Goal: Information Seeking & Learning: Learn about a topic

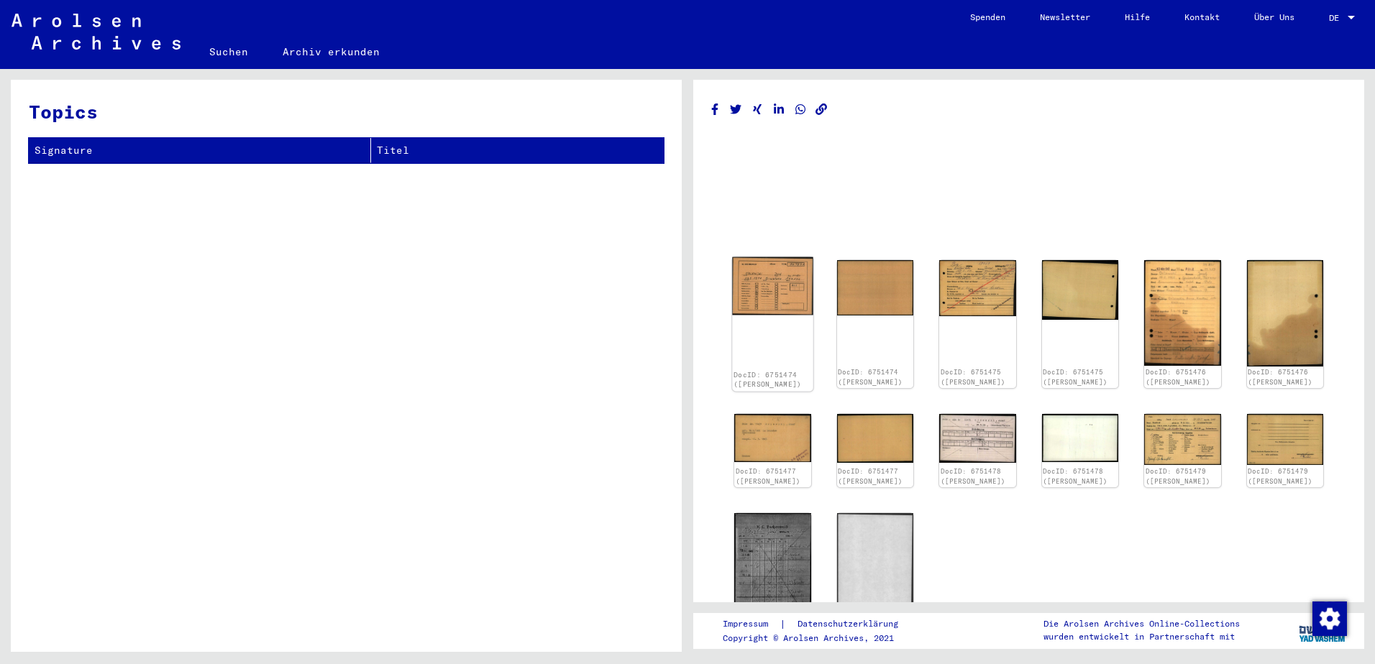
click at [771, 284] on img at bounding box center [772, 286] width 81 height 58
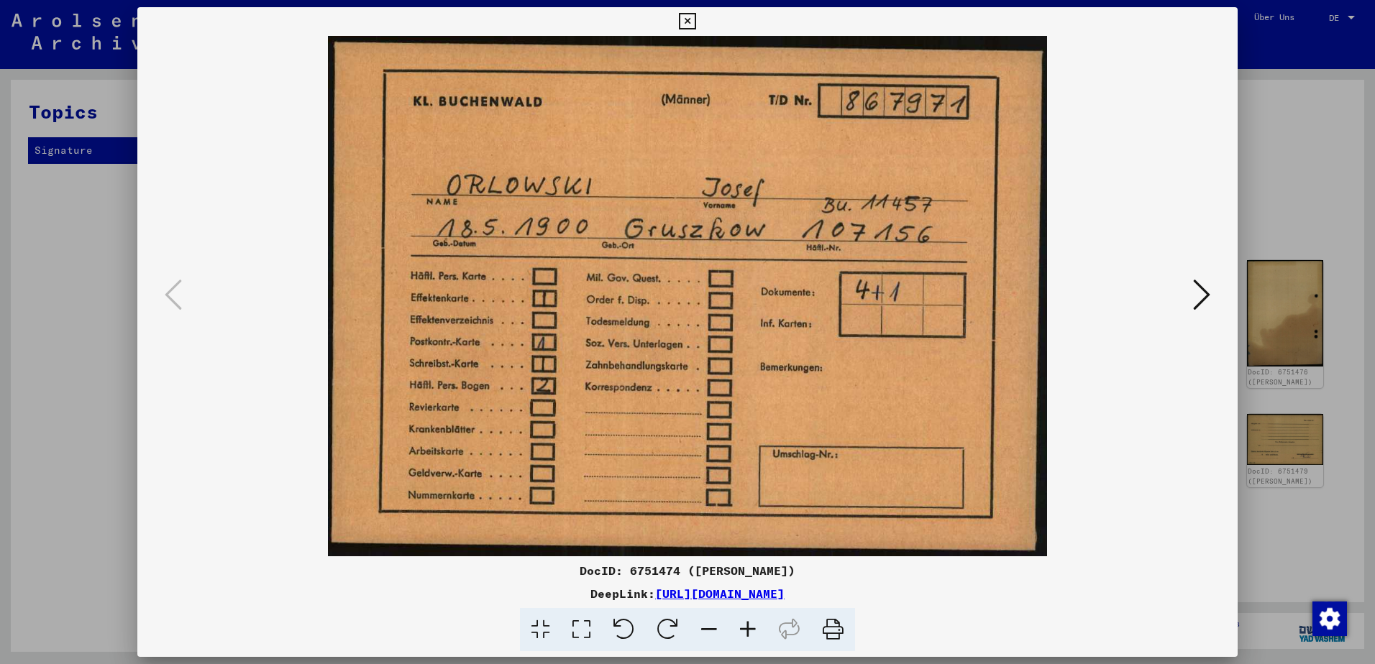
click at [1204, 295] on icon at bounding box center [1201, 295] width 17 height 35
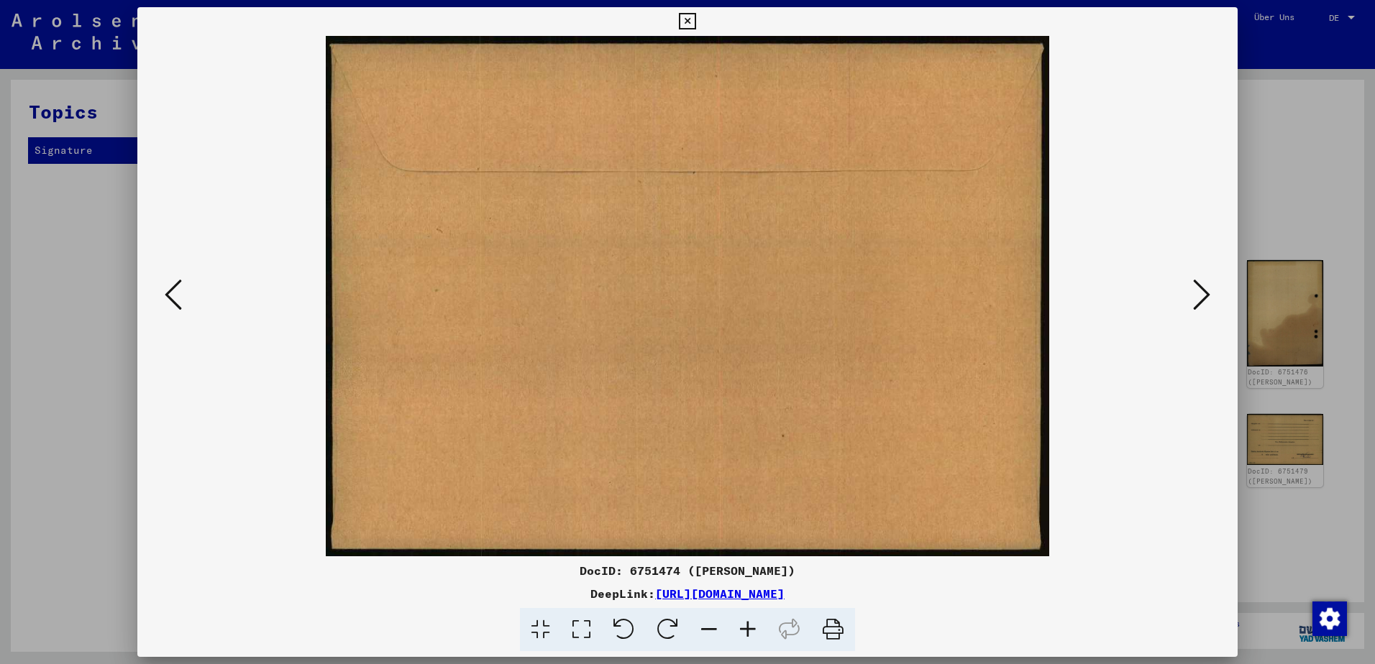
click at [1204, 295] on icon at bounding box center [1201, 295] width 17 height 35
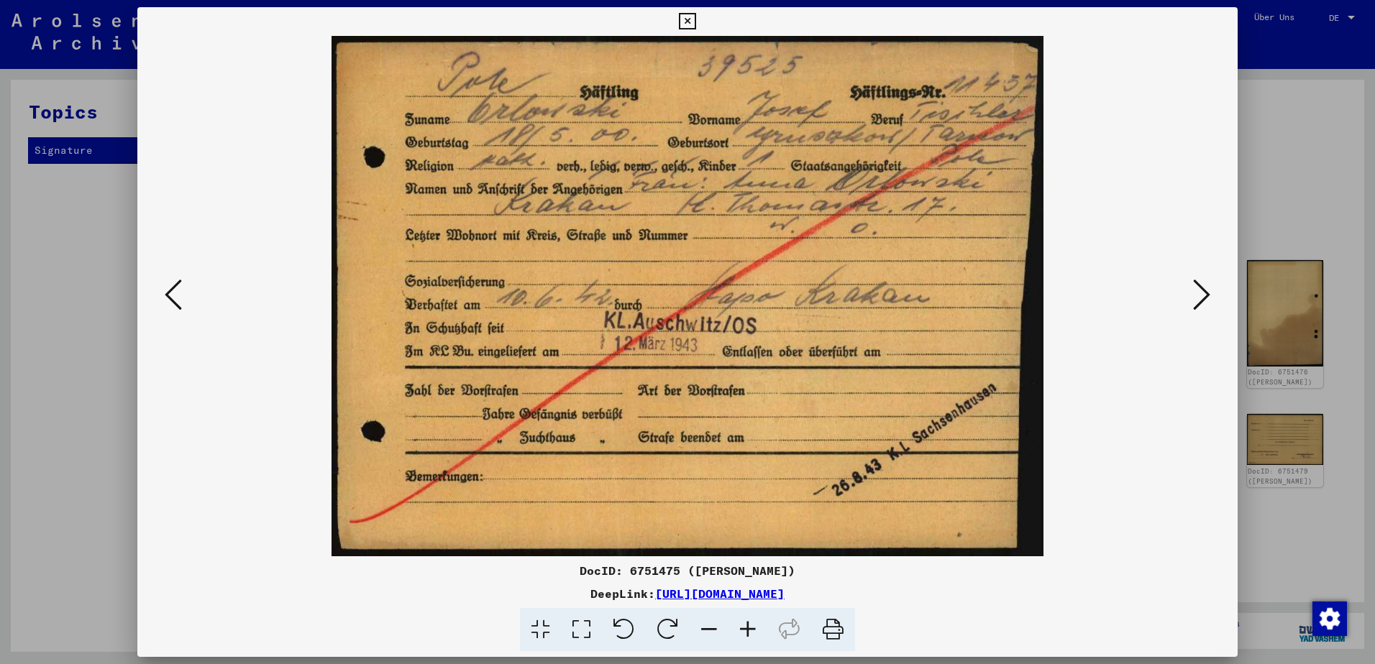
click at [1204, 295] on icon at bounding box center [1201, 295] width 17 height 35
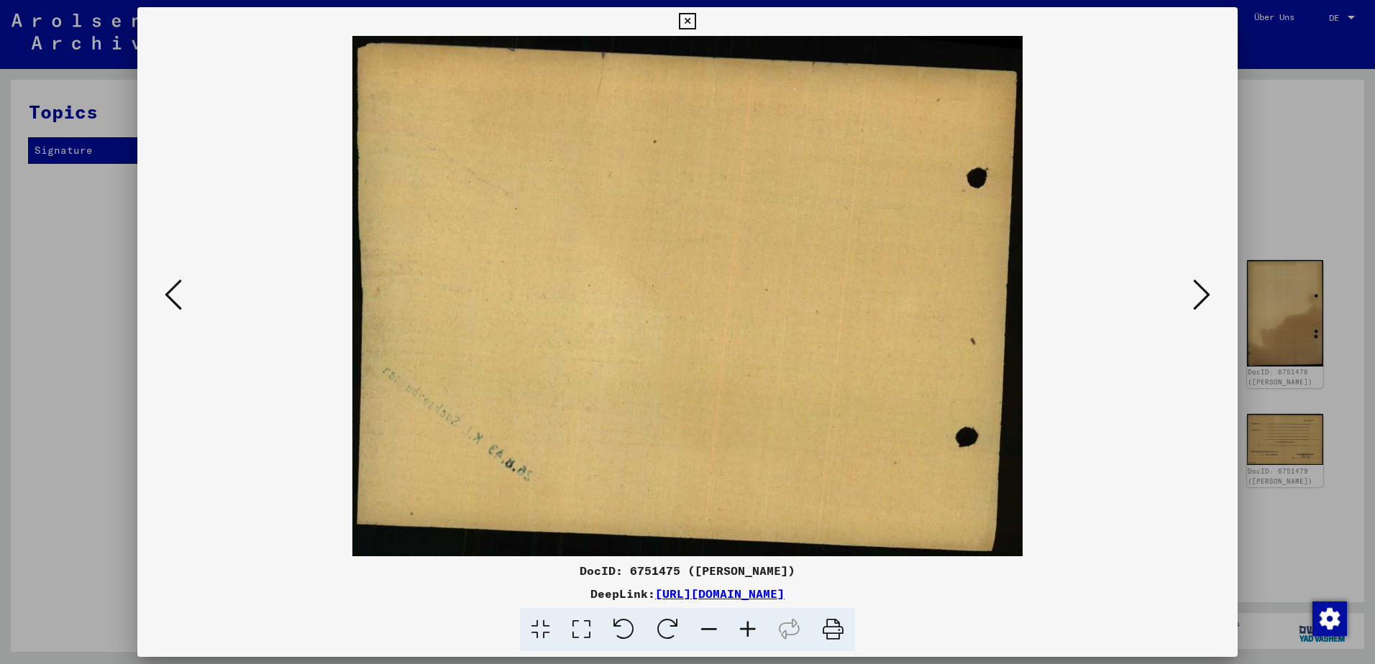
click at [1204, 295] on icon at bounding box center [1201, 295] width 17 height 35
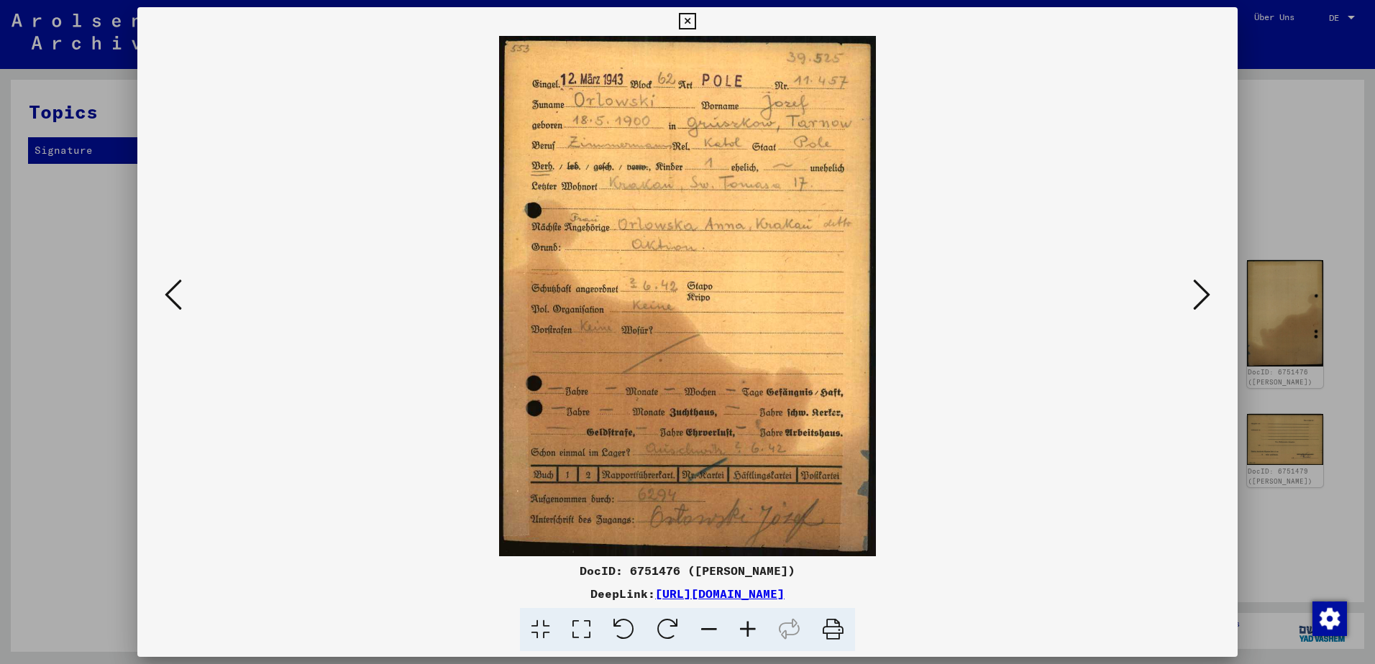
click at [1204, 295] on icon at bounding box center [1201, 295] width 17 height 35
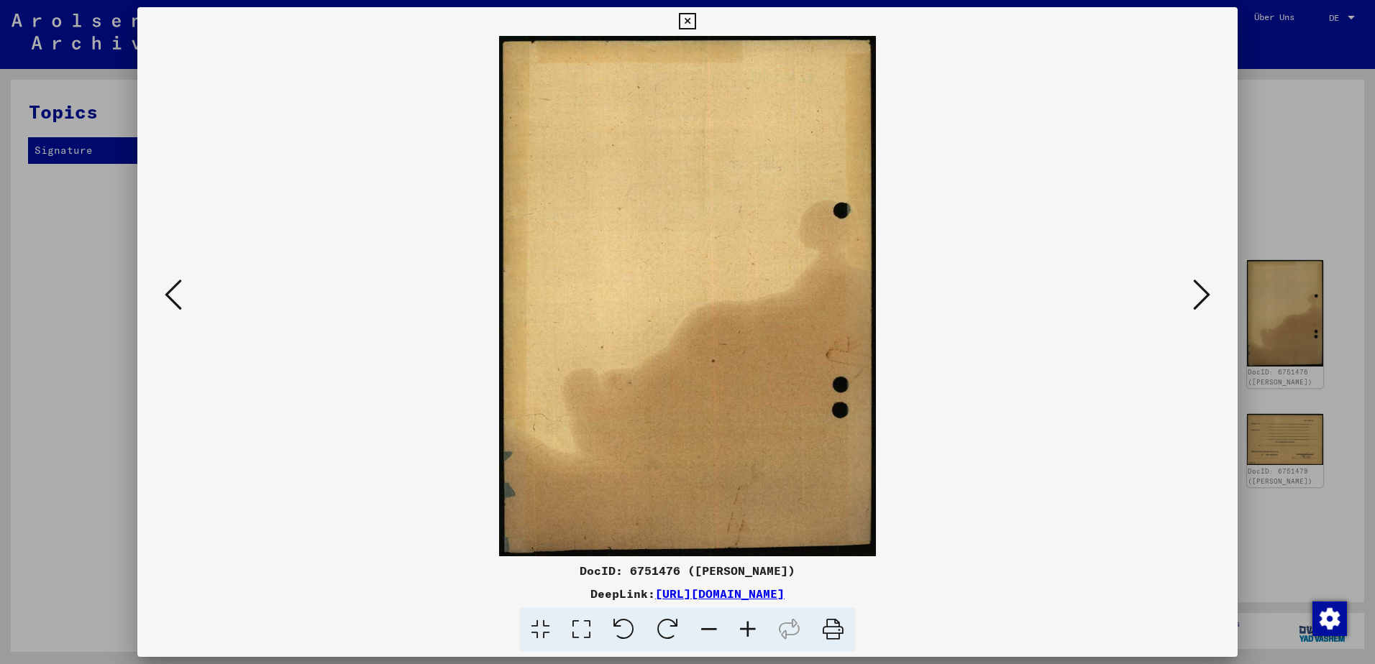
click at [1204, 295] on icon at bounding box center [1201, 295] width 17 height 35
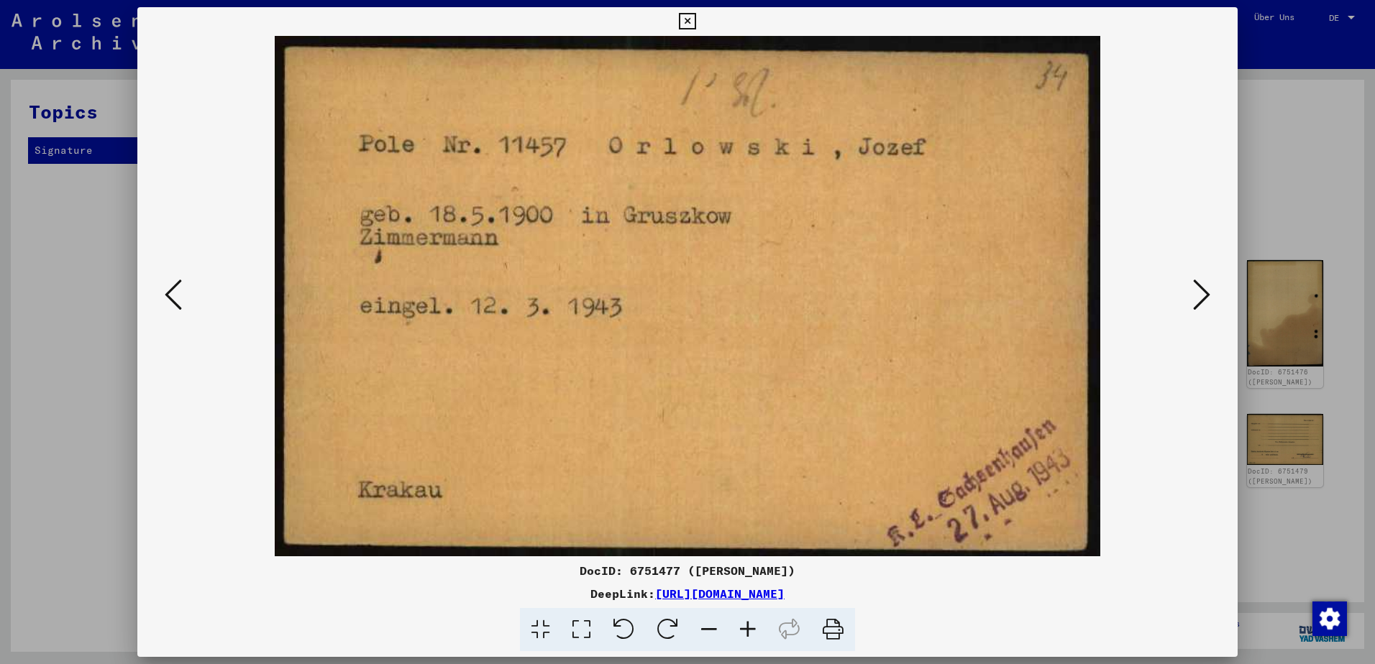
click at [1204, 295] on icon at bounding box center [1201, 295] width 17 height 35
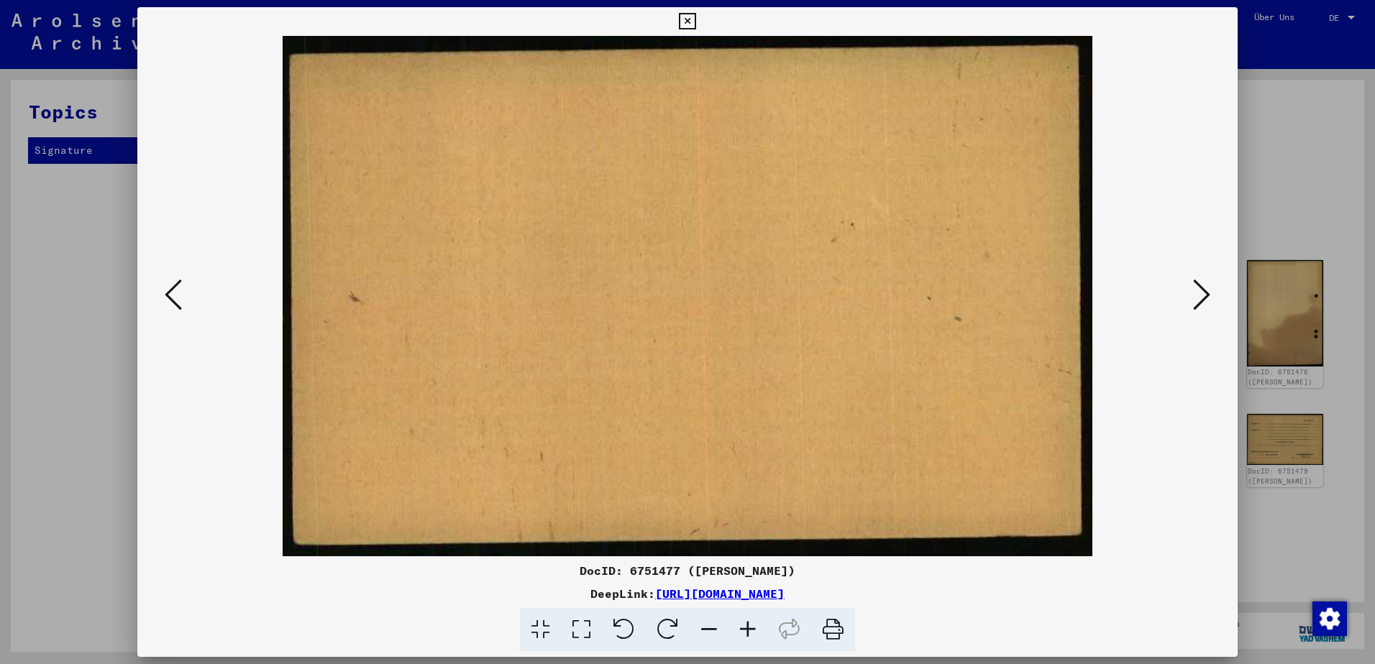
click at [1204, 295] on icon at bounding box center [1201, 295] width 17 height 35
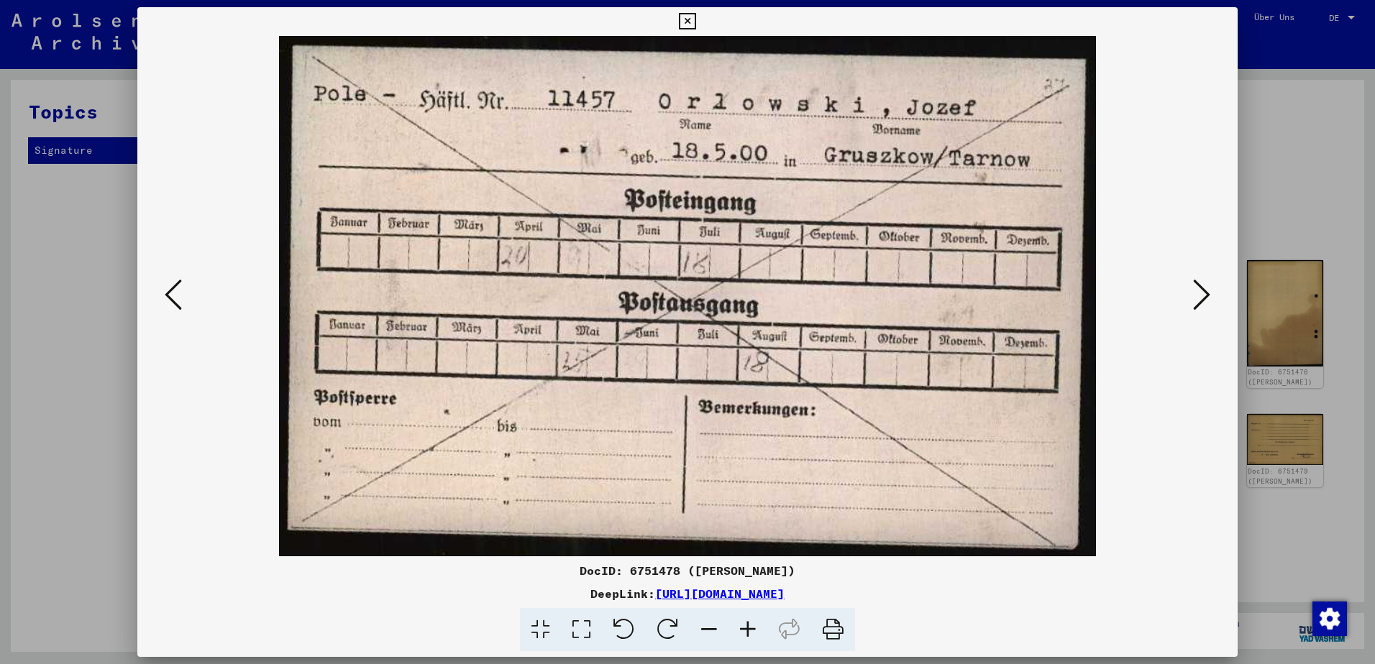
click at [1204, 295] on icon at bounding box center [1201, 295] width 17 height 35
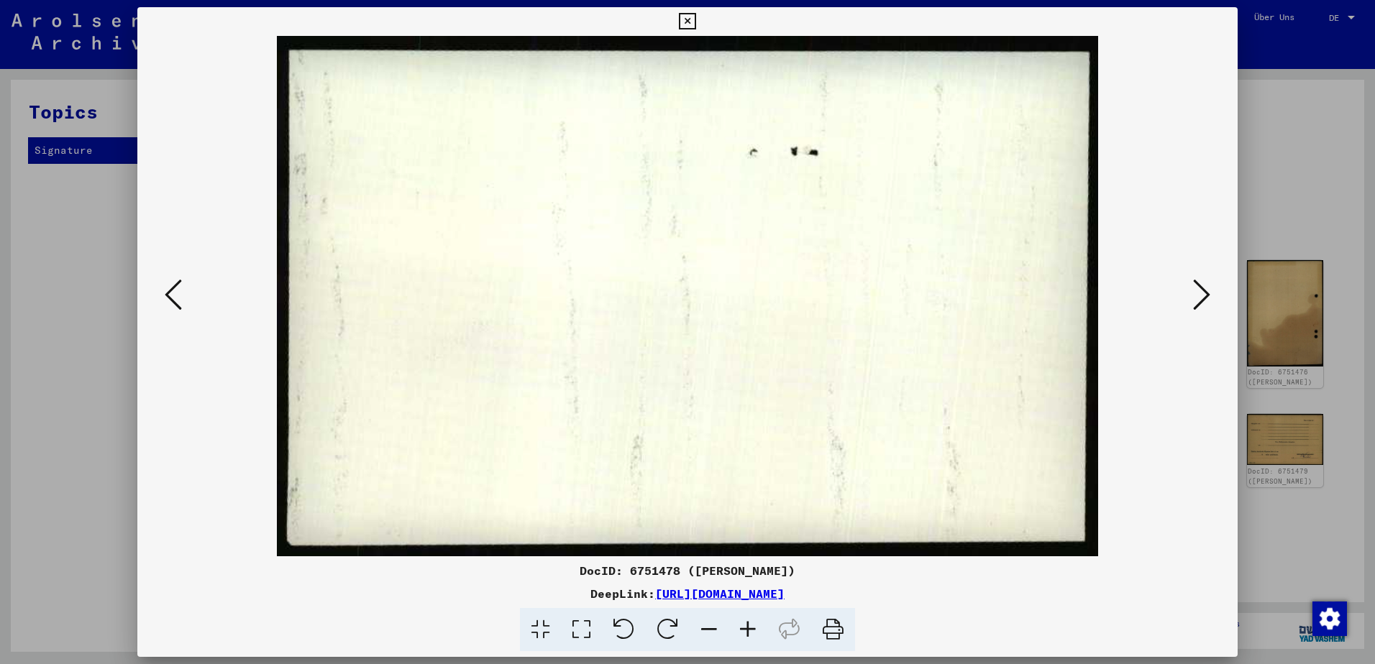
click at [1204, 295] on icon at bounding box center [1201, 295] width 17 height 35
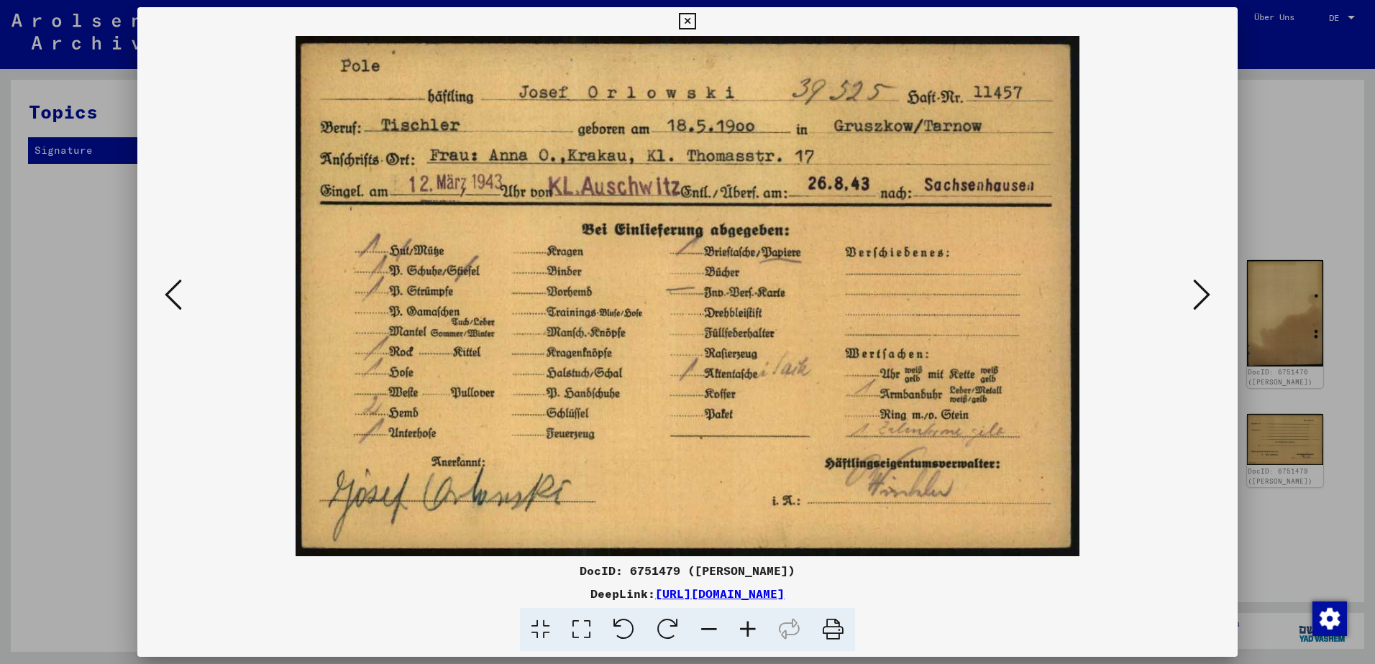
click at [1204, 295] on icon at bounding box center [1201, 295] width 17 height 35
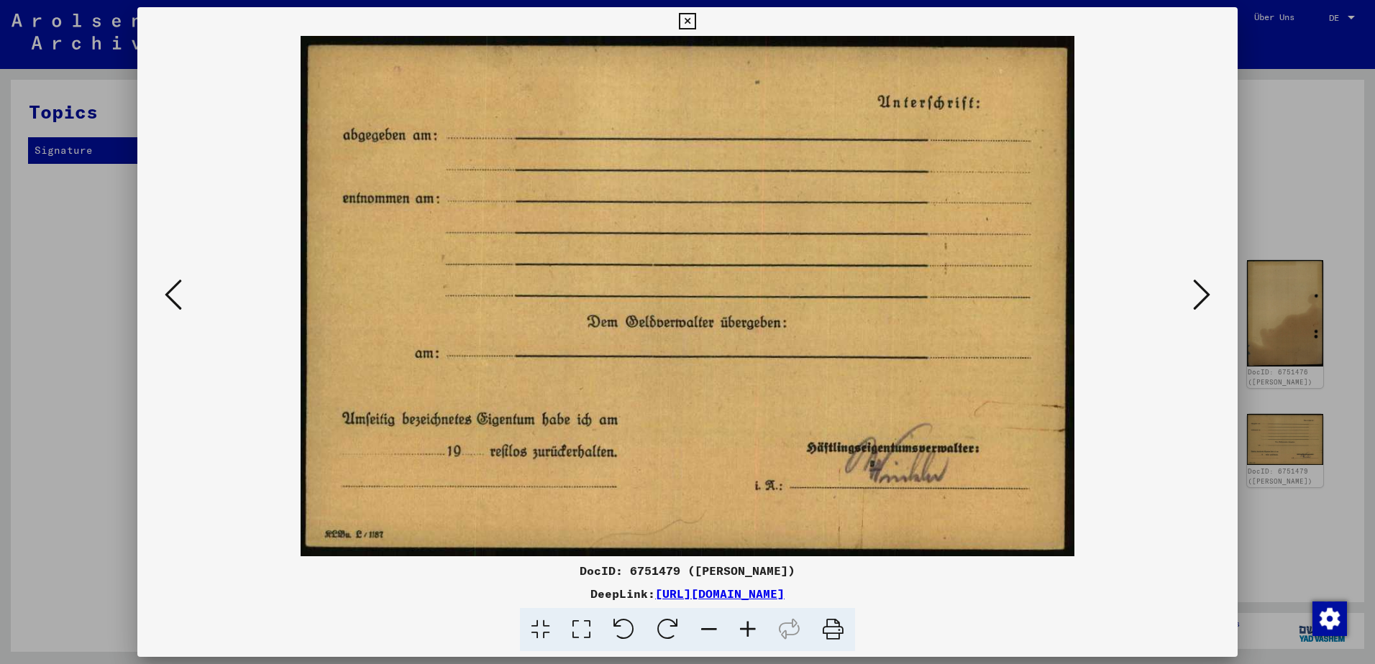
click at [1204, 295] on icon at bounding box center [1201, 295] width 17 height 35
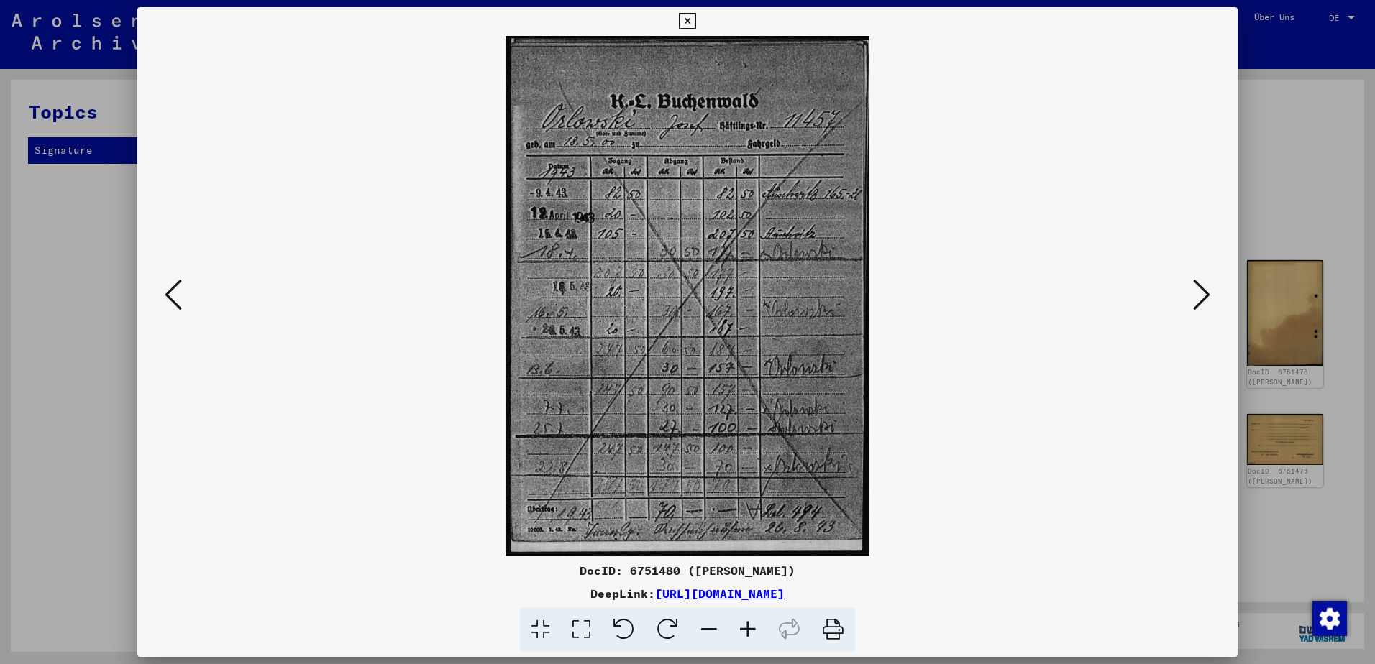
click at [1204, 295] on icon at bounding box center [1201, 295] width 17 height 35
